Goal: Book appointment/travel/reservation

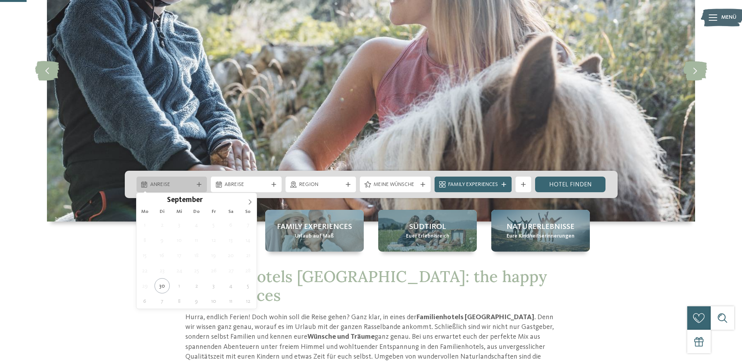
click at [162, 184] on span "Anreise" at bounding box center [171, 185] width 43 height 8
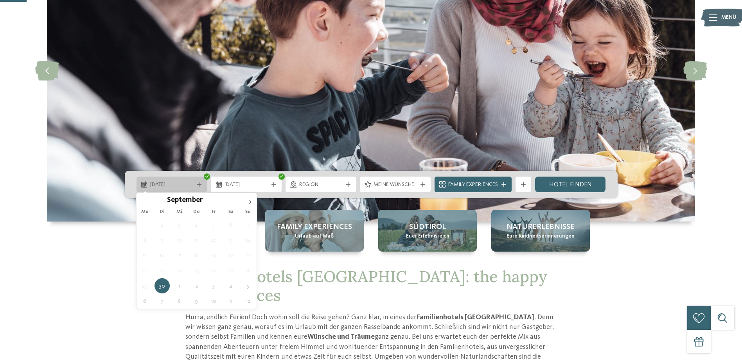
click at [176, 183] on span "30.09.2025" at bounding box center [171, 185] width 43 height 8
type div "02.10.2025"
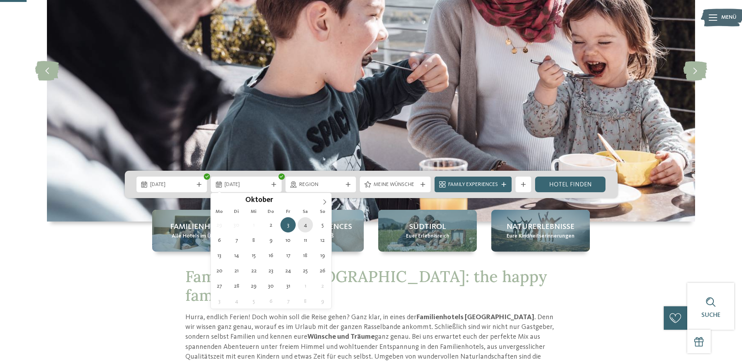
type div "04.10.2025"
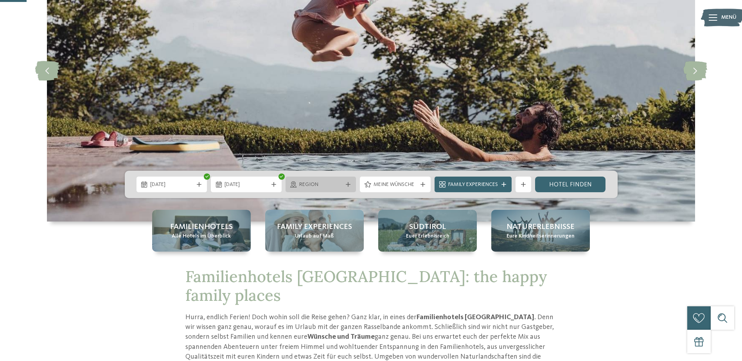
click at [333, 182] on span "Region" at bounding box center [320, 185] width 43 height 8
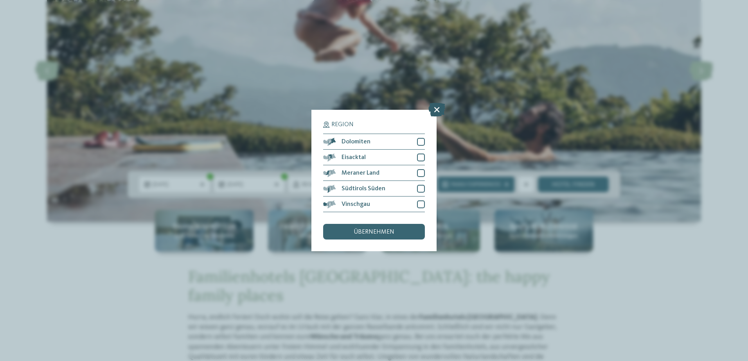
click at [438, 110] on icon at bounding box center [436, 110] width 17 height 14
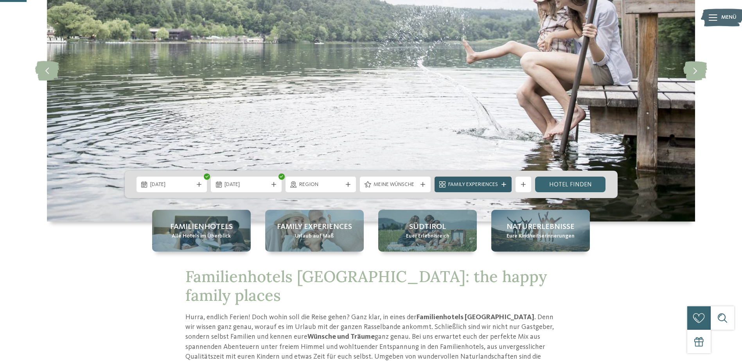
click at [495, 183] on span "Family Experiences" at bounding box center [473, 185] width 50 height 8
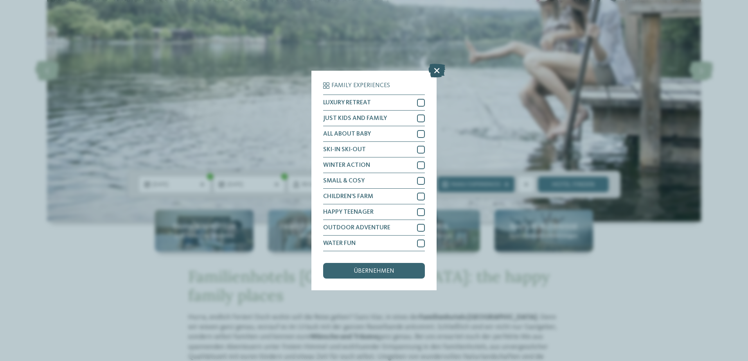
click at [437, 66] on icon at bounding box center [436, 71] width 17 height 14
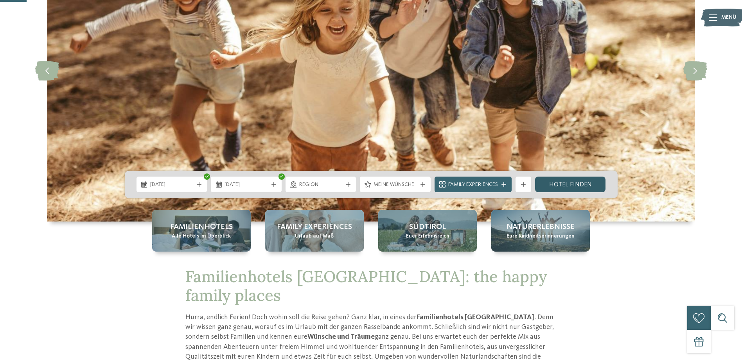
click at [558, 188] on link "Hotel finden" at bounding box center [570, 185] width 71 height 16
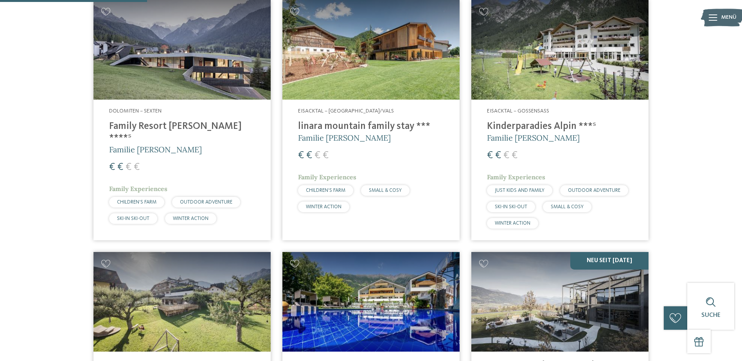
scroll to position [570, 0]
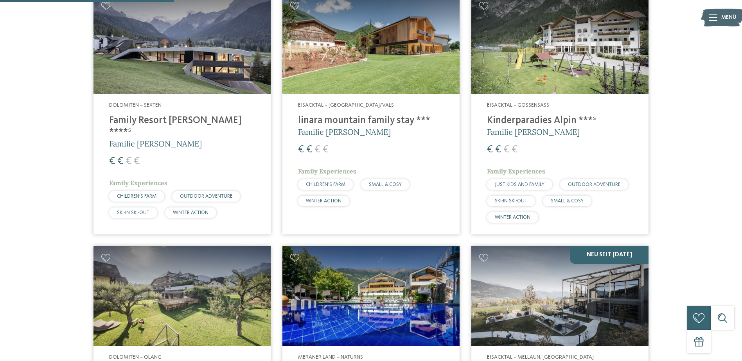
click at [190, 74] on img at bounding box center [181, 44] width 177 height 100
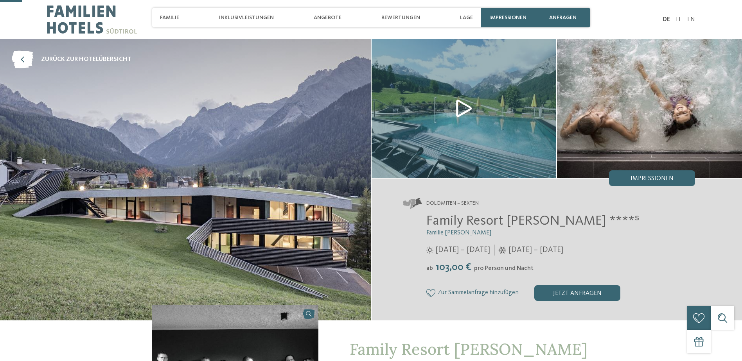
scroll to position [142, 0]
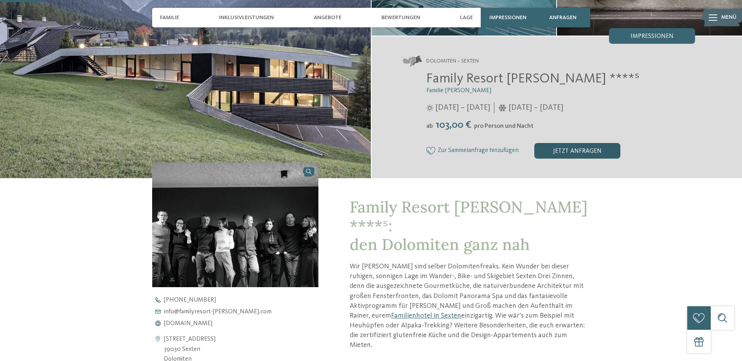
click at [575, 154] on div "jetzt anfragen" at bounding box center [577, 151] width 86 height 16
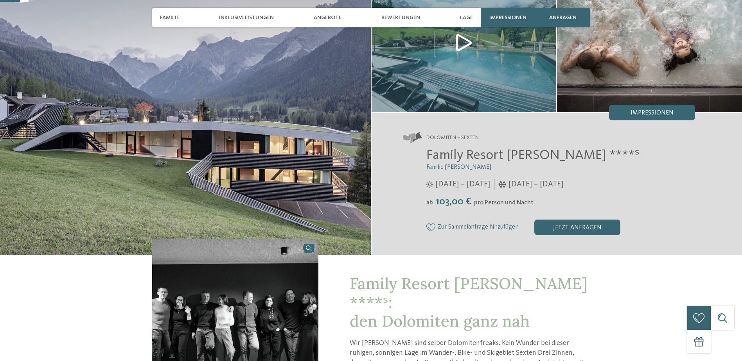
scroll to position [66, 0]
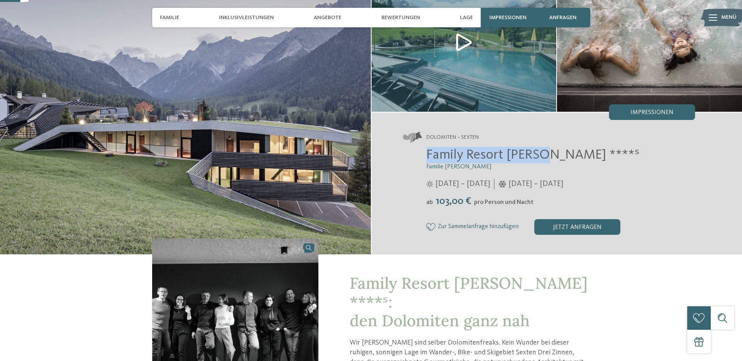
drag, startPoint x: 425, startPoint y: 154, endPoint x: 543, endPoint y: 154, distance: 118.1
click at [543, 154] on div "Family Resort [PERSON_NAME] ****ˢ Familie [PERSON_NAME] [DATE] – [DATE] ab" at bounding box center [549, 191] width 292 height 88
copy span "Family Resort [PERSON_NAME]"
